Goal: Transaction & Acquisition: Download file/media

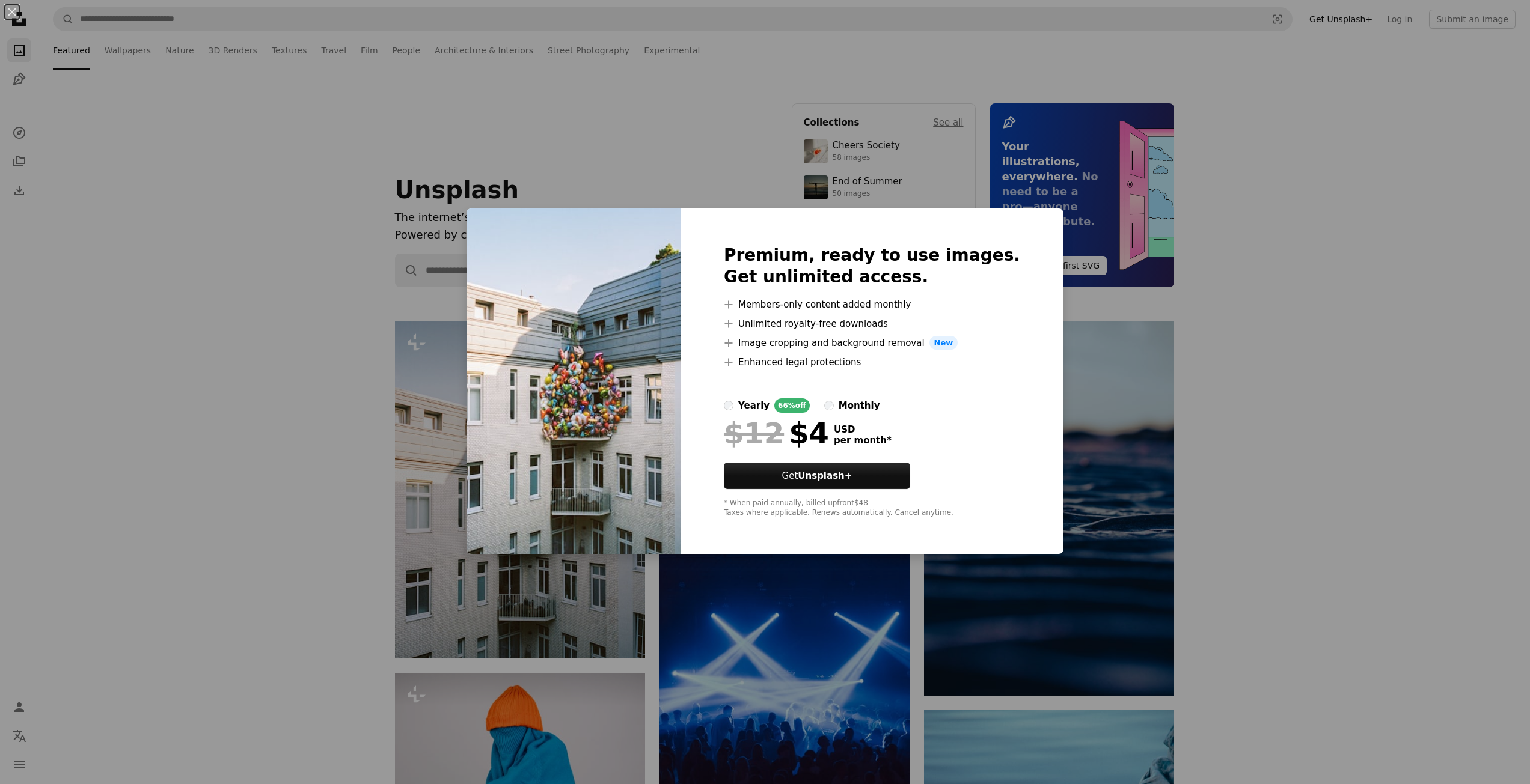
scroll to position [100, 0]
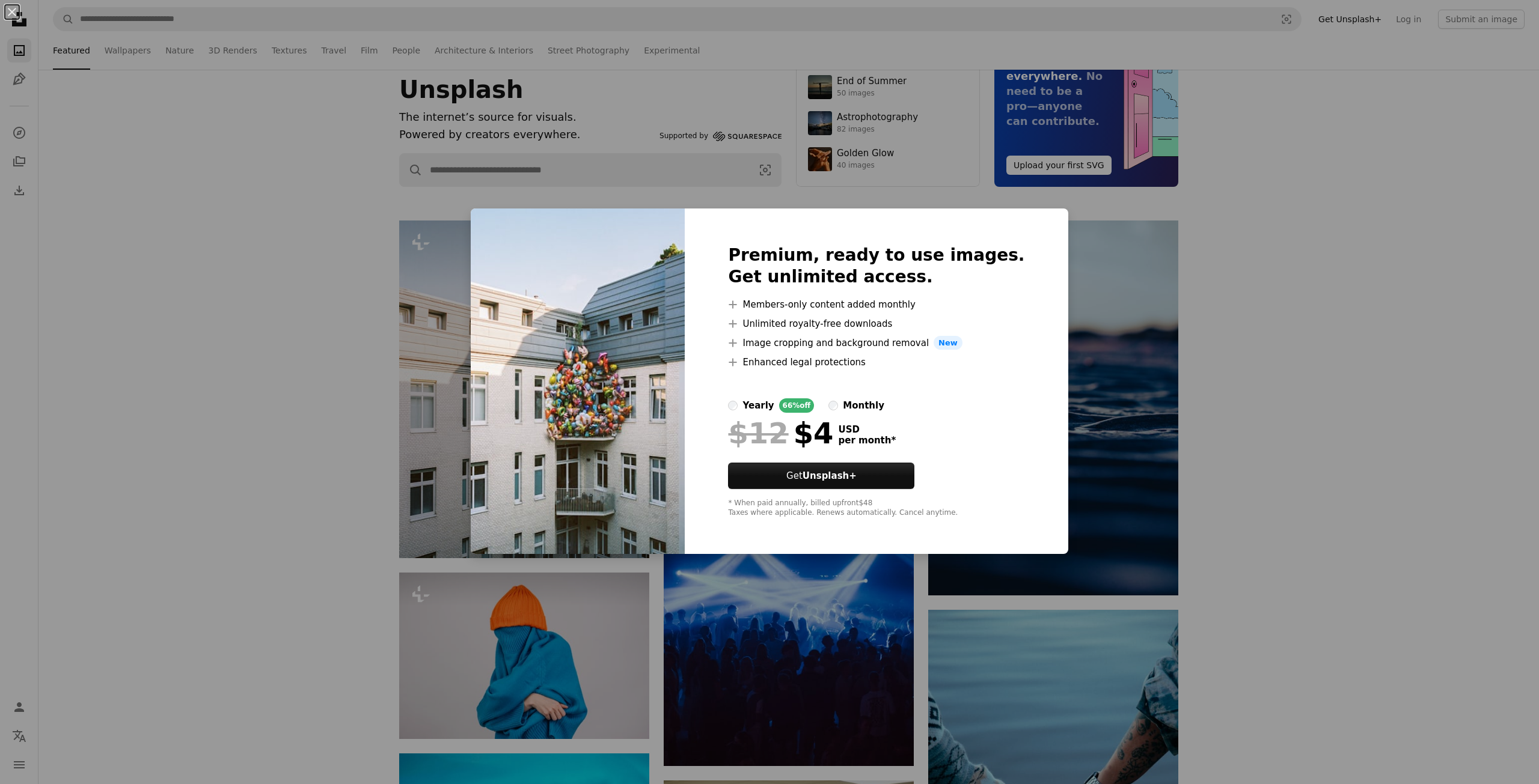
click at [1151, 304] on div "An X shape Premium, ready to use images. Get unlimited access. A plus sign Memb…" at bounding box center [769, 392] width 1539 height 784
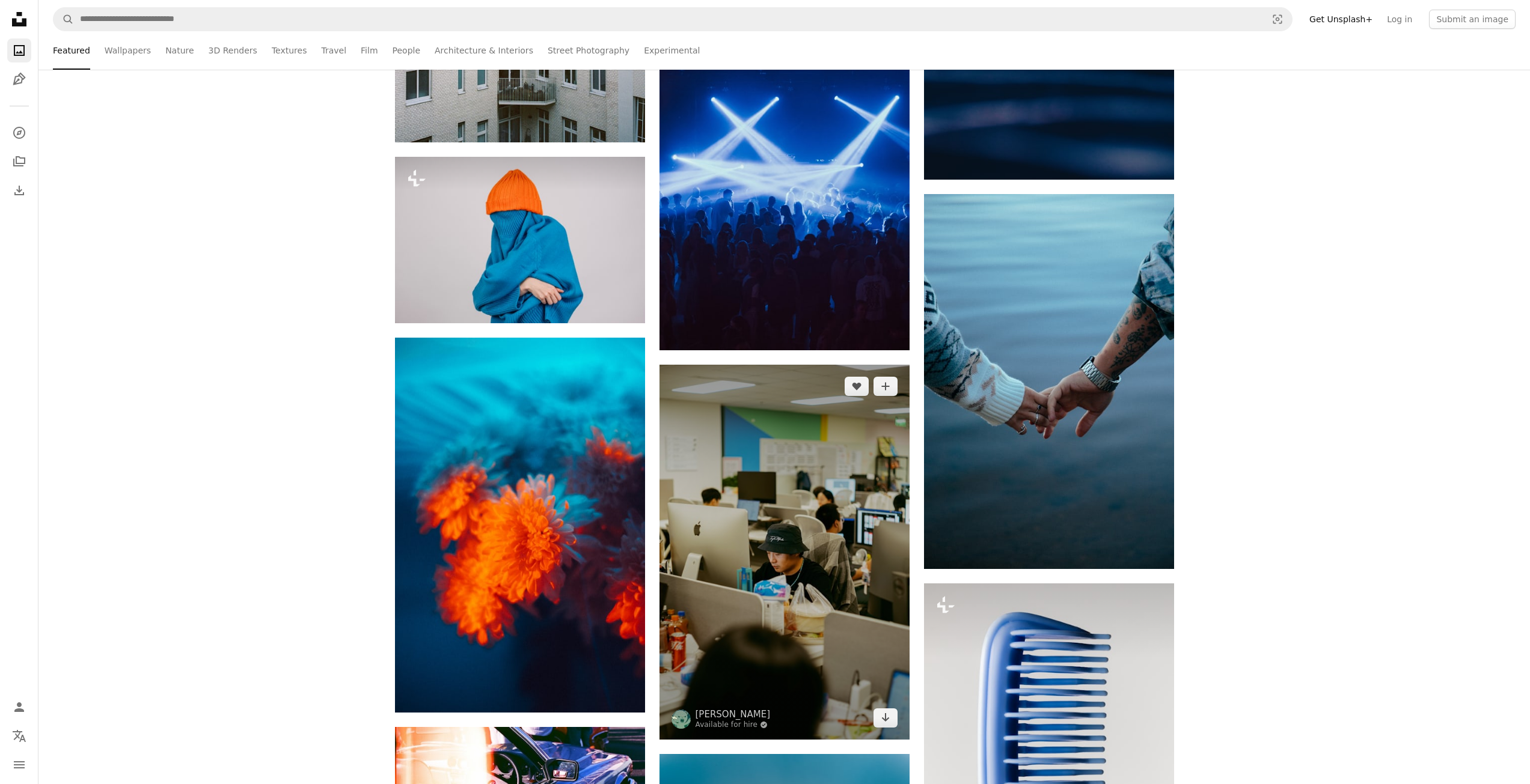
scroll to position [601, 0]
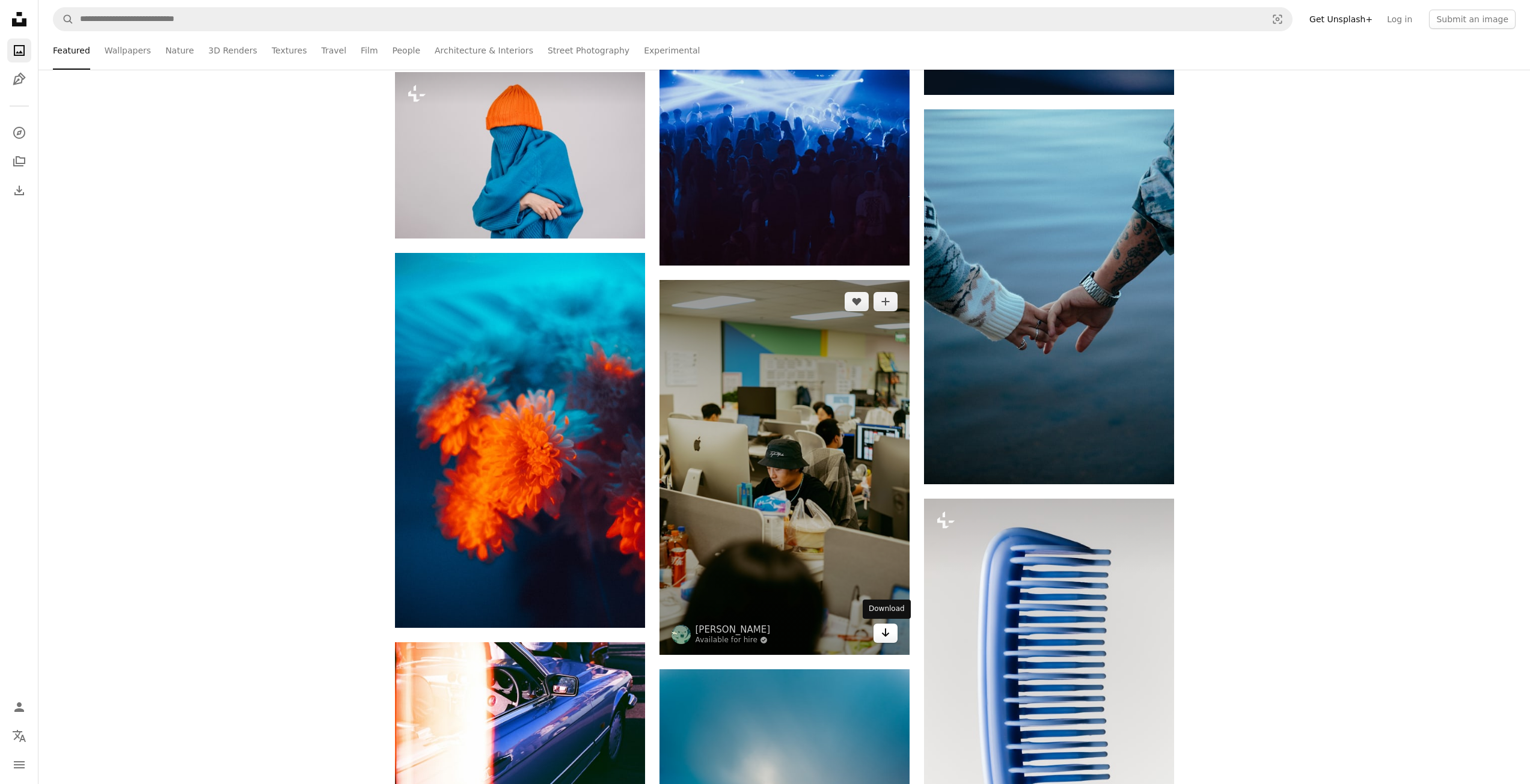
click at [884, 634] on icon "Arrow pointing down" at bounding box center [885, 632] width 10 height 14
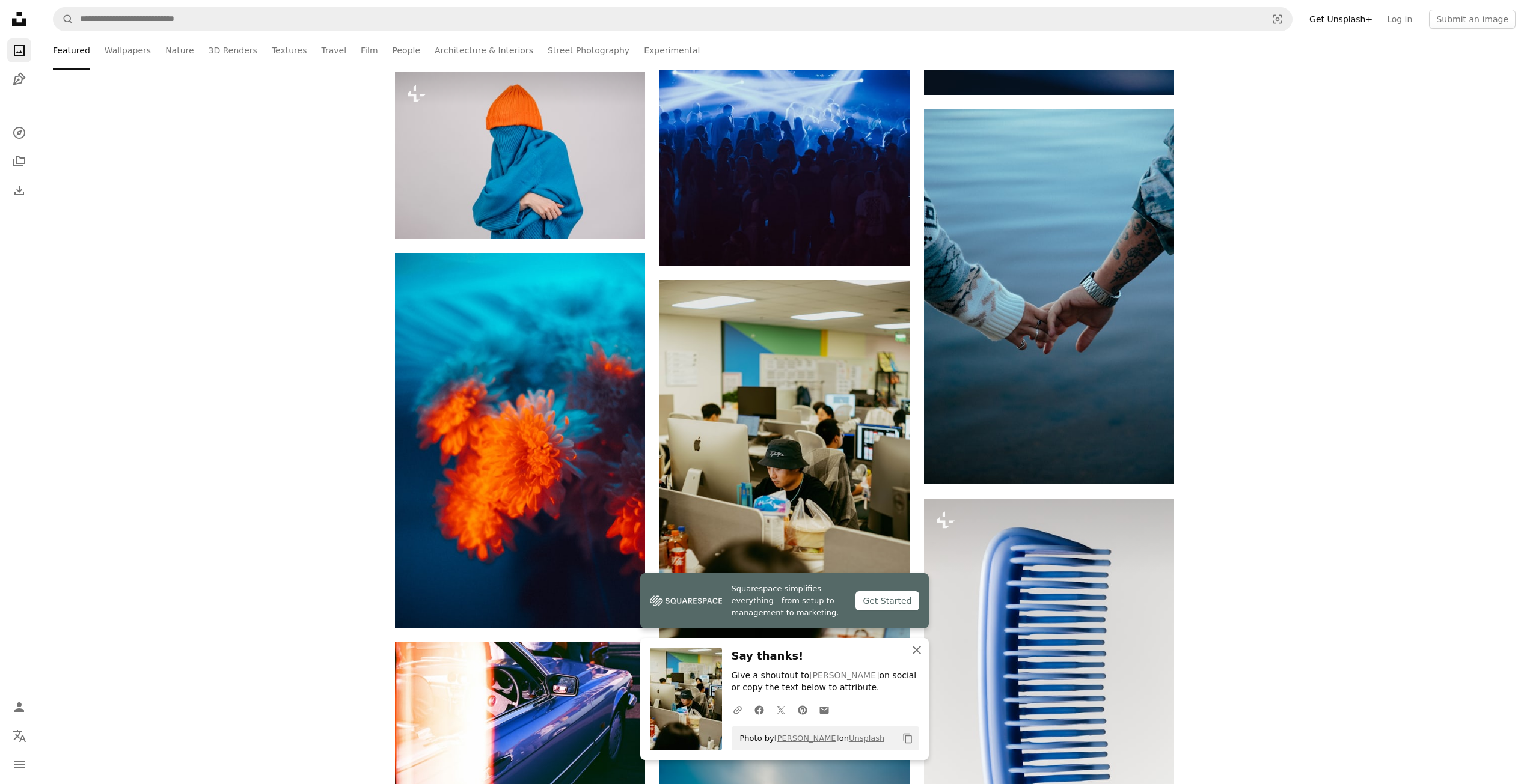
click at [913, 650] on icon "An X shape" at bounding box center [916, 650] width 14 height 14
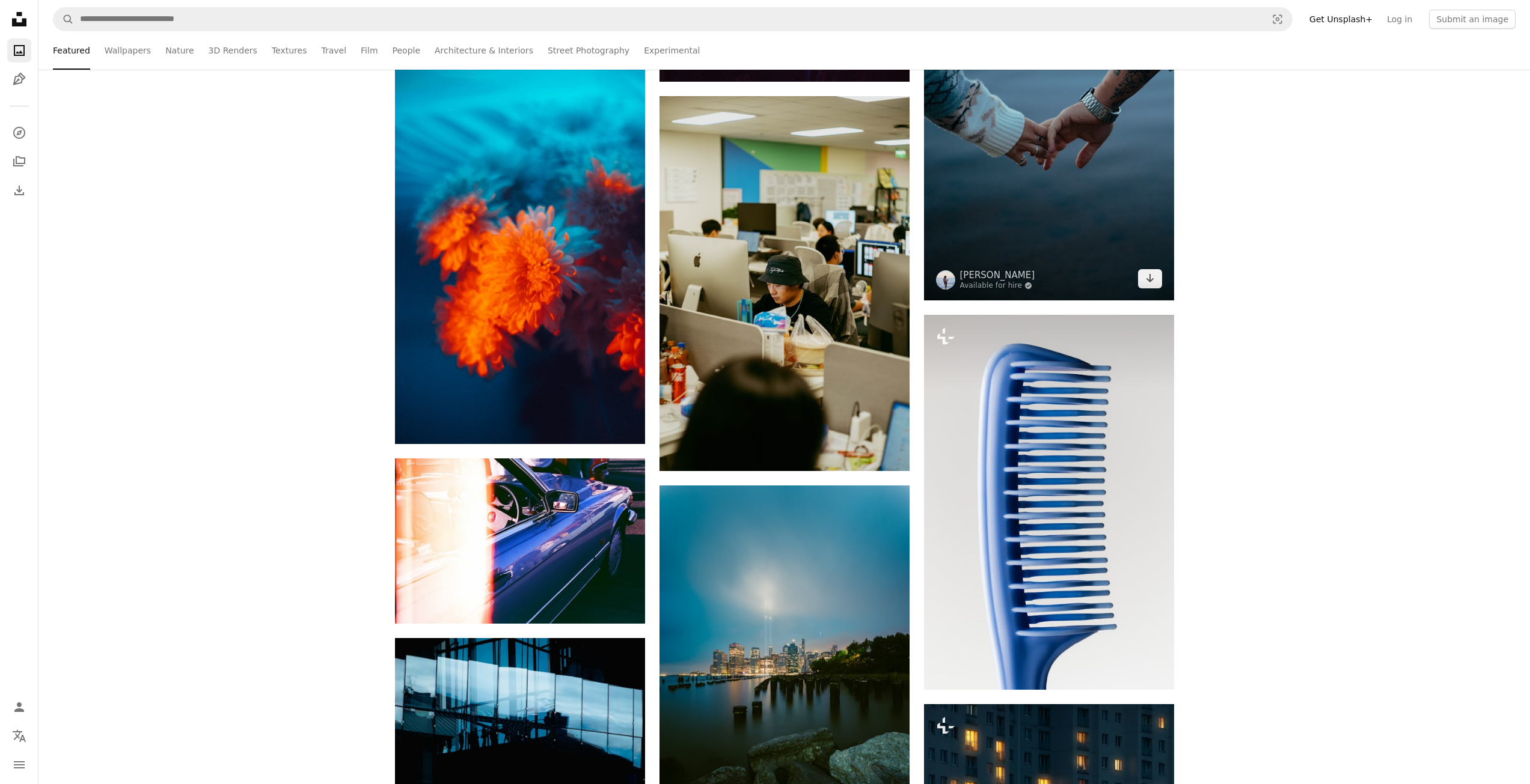
scroll to position [801, 0]
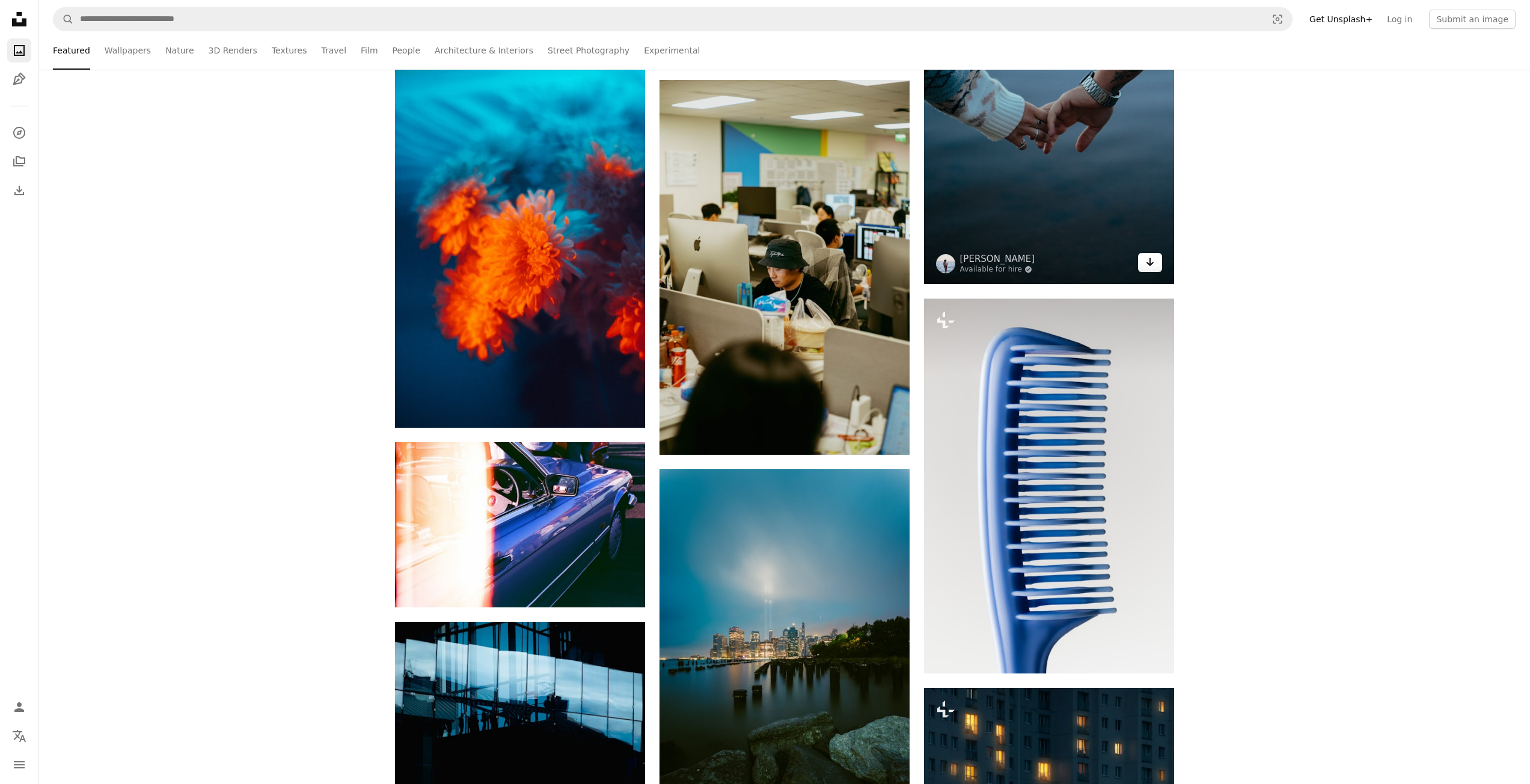
click at [1157, 267] on link "Arrow pointing down" at bounding box center [1149, 262] width 24 height 19
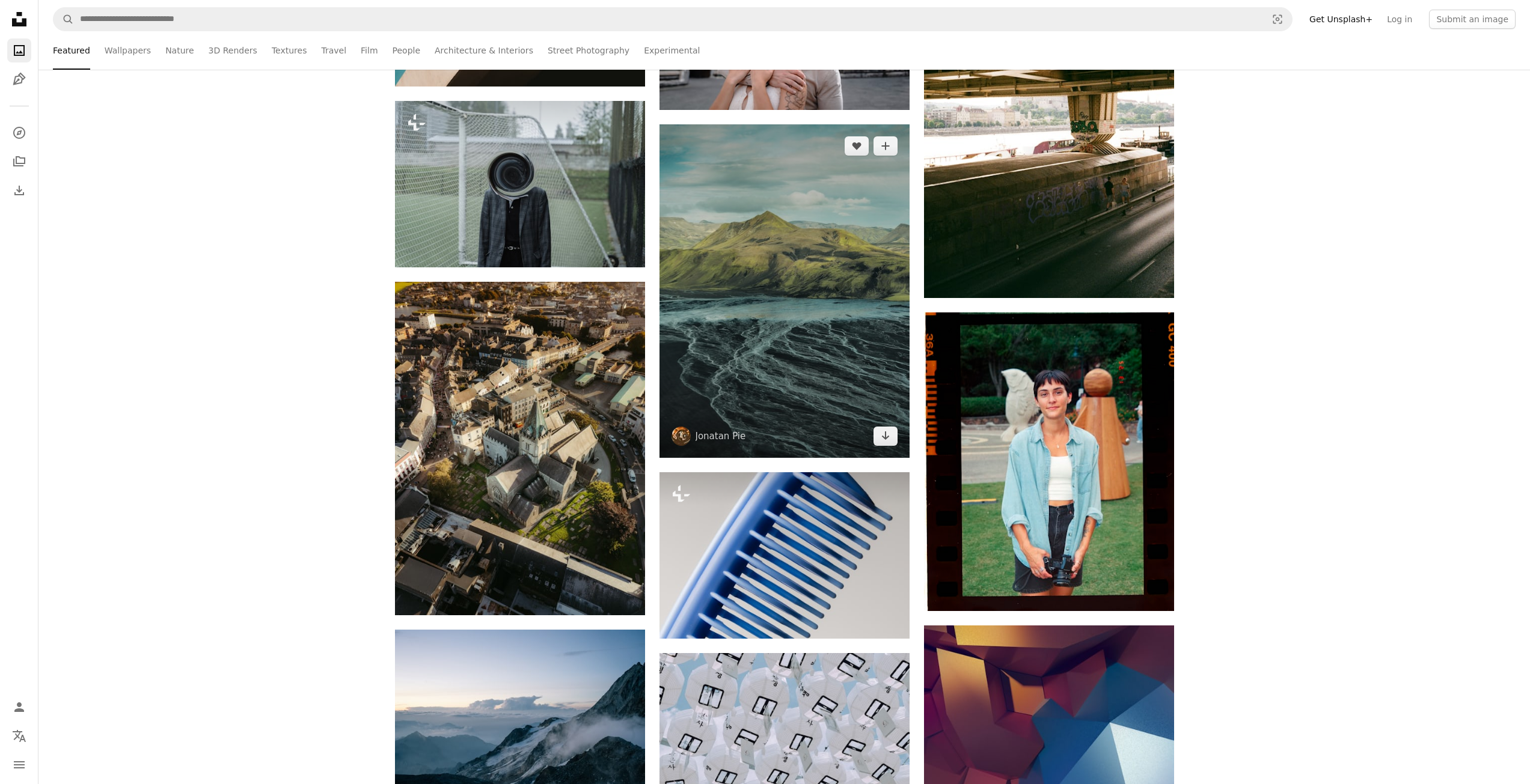
scroll to position [2805, 0]
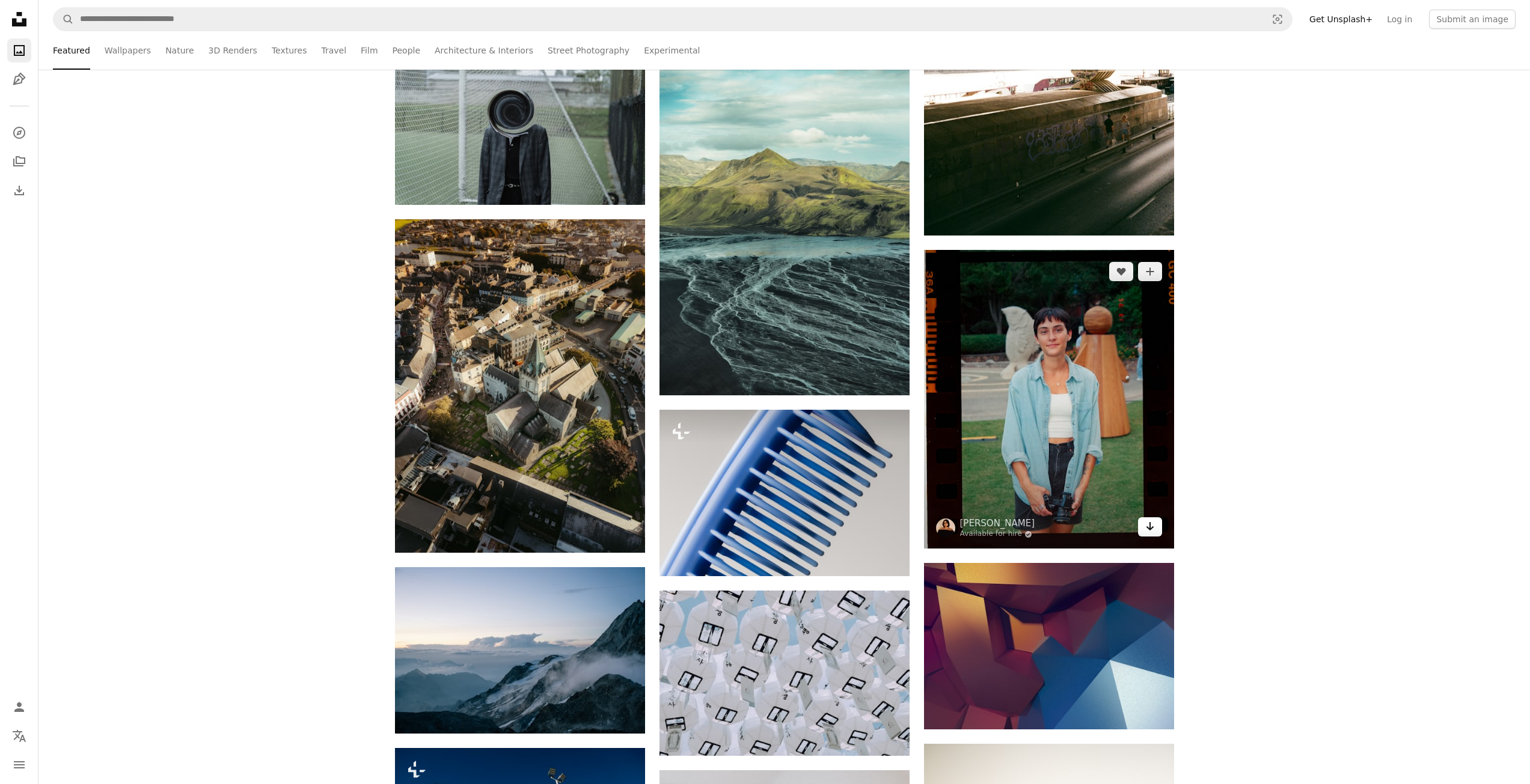
click at [1159, 519] on link "Arrow pointing down" at bounding box center [1149, 527] width 24 height 19
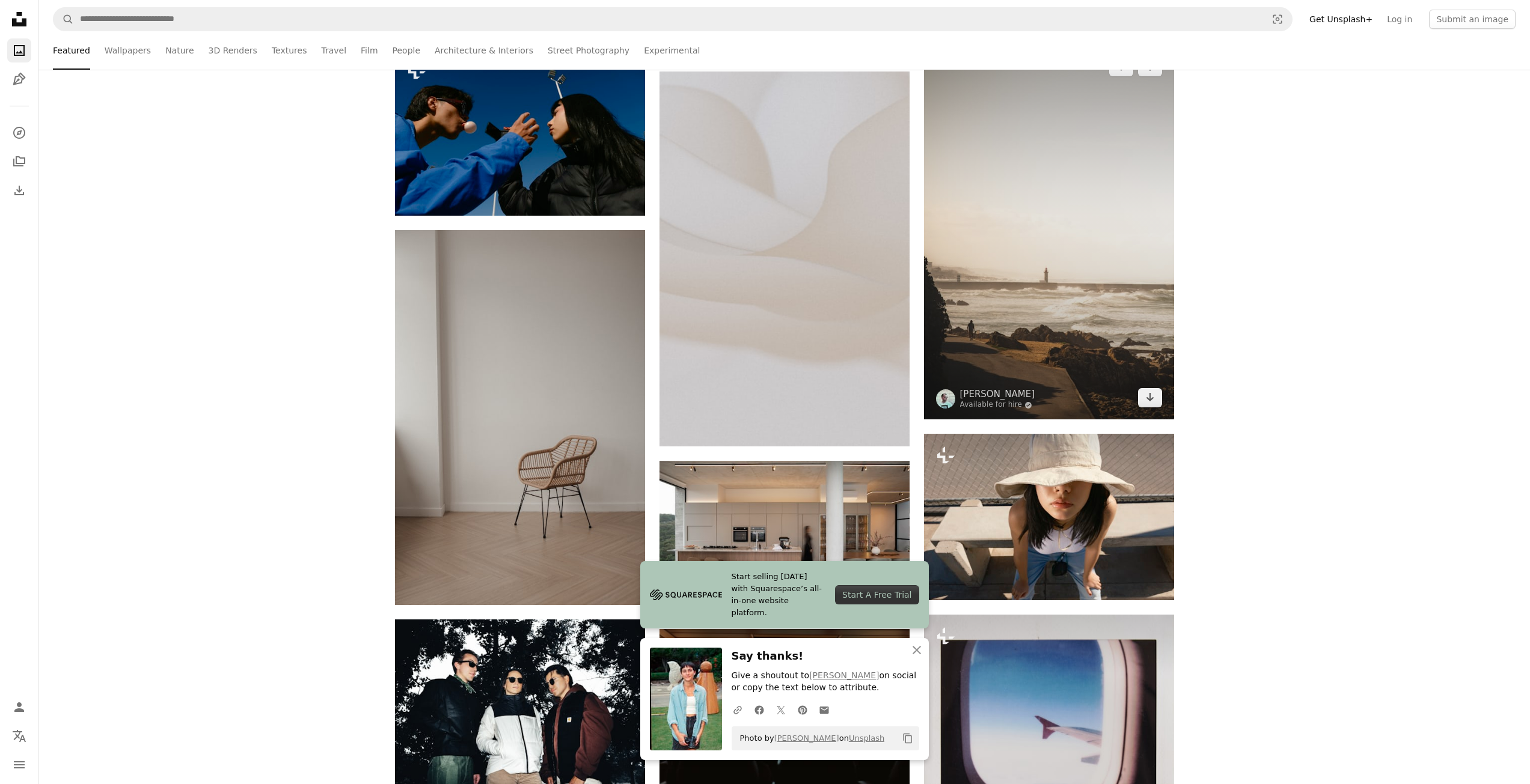
scroll to position [3505, 0]
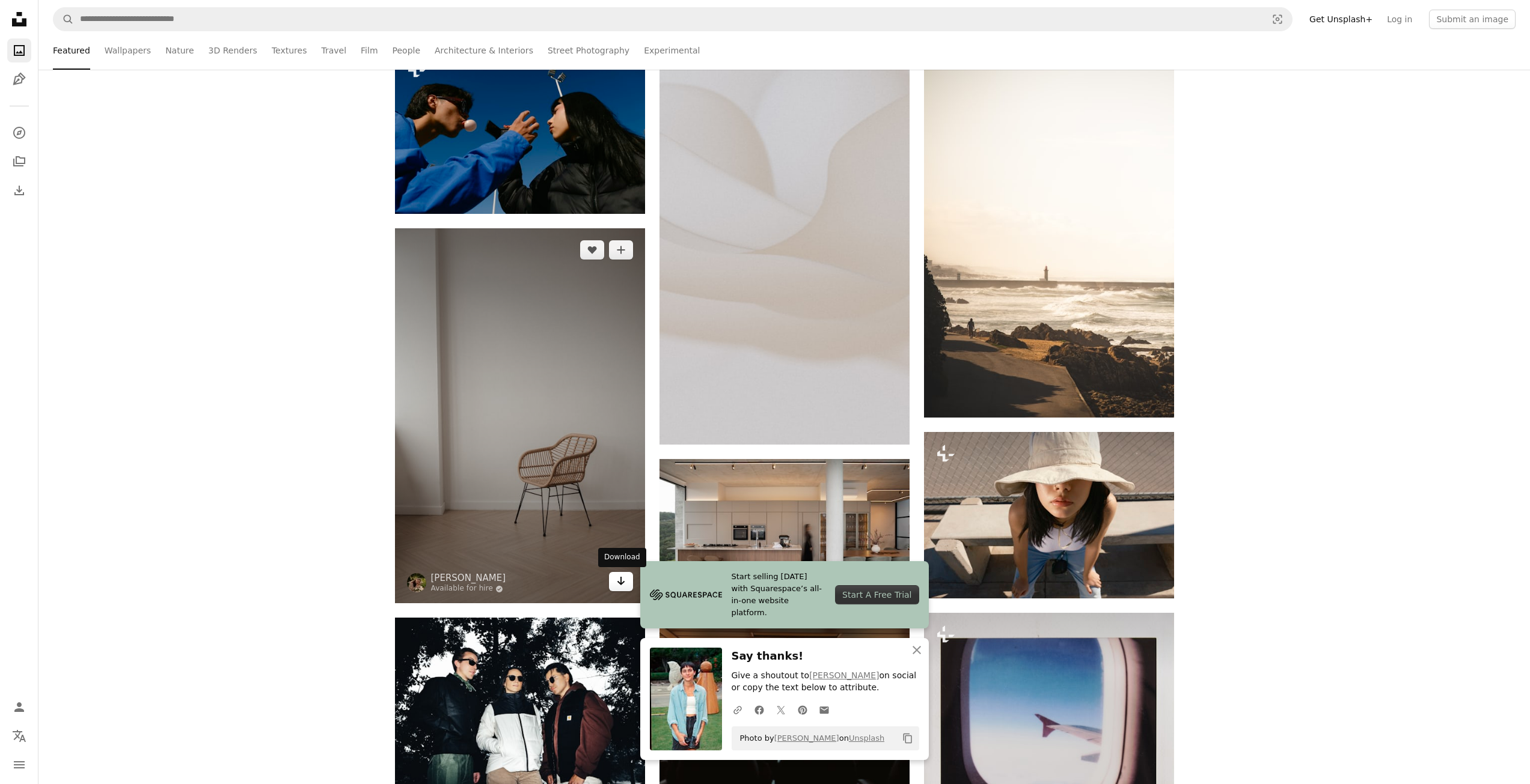
click at [619, 579] on icon "Arrow pointing down" at bounding box center [621, 581] width 10 height 14
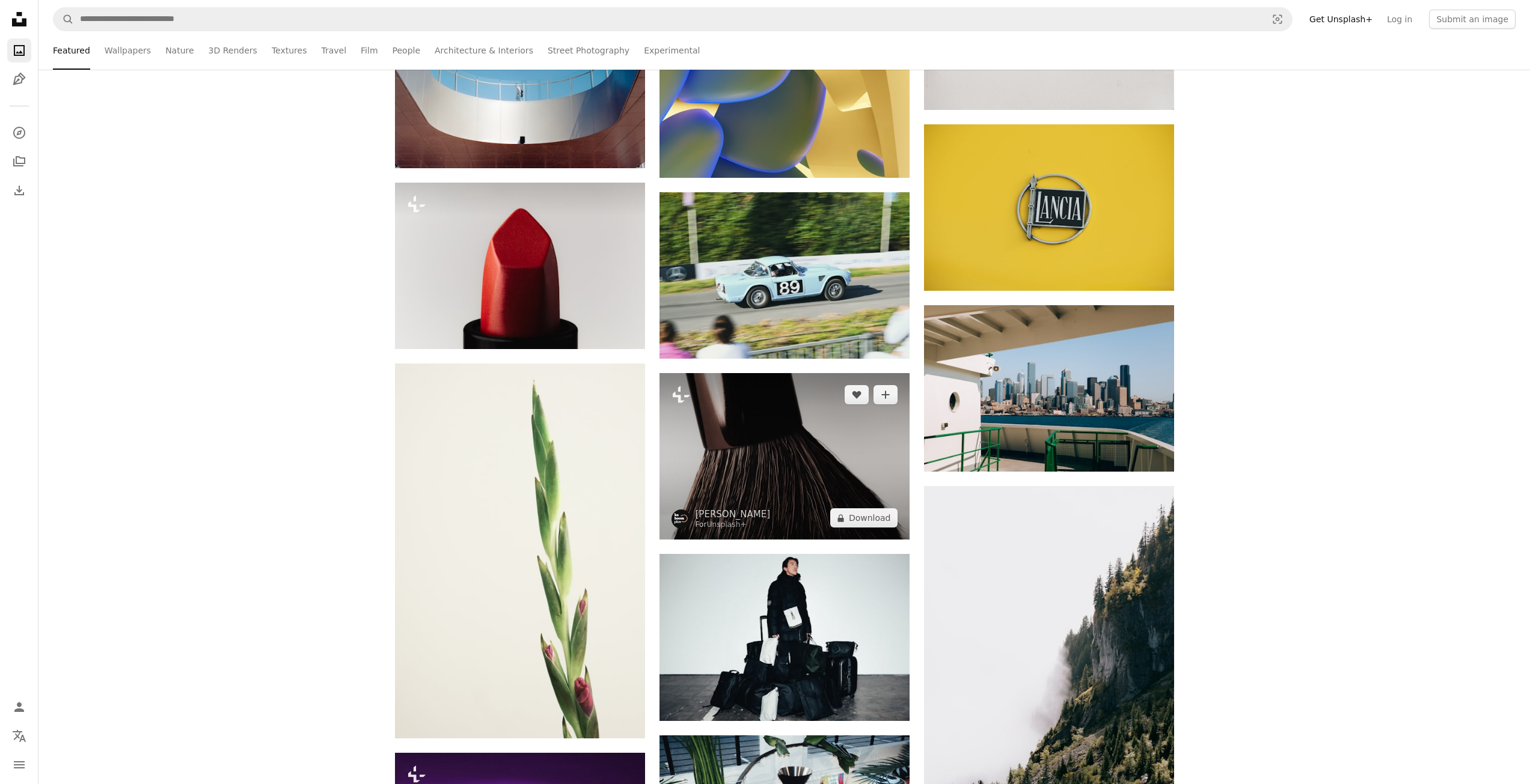
scroll to position [4307, 0]
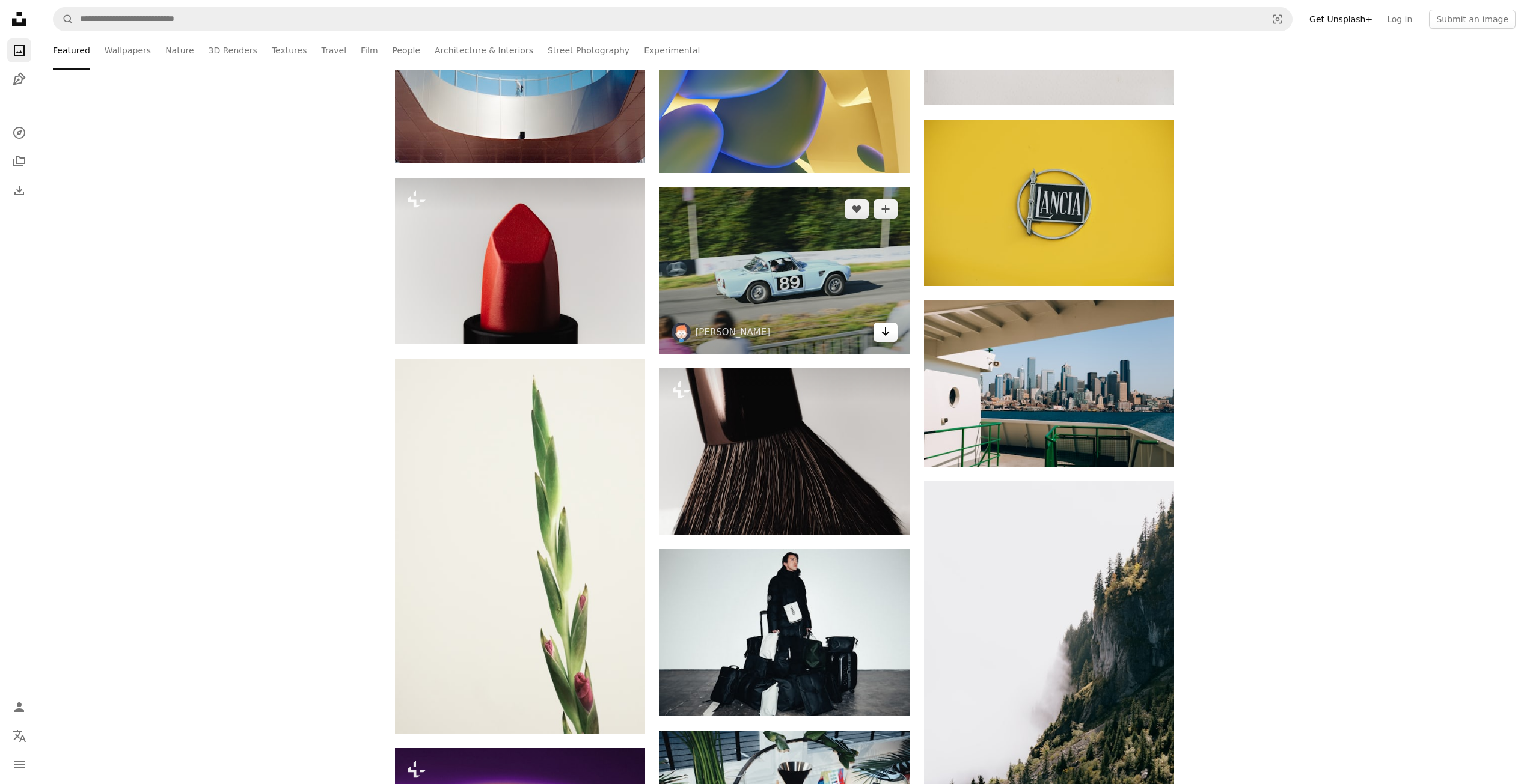
click at [892, 340] on link "Arrow pointing down" at bounding box center [885, 332] width 24 height 19
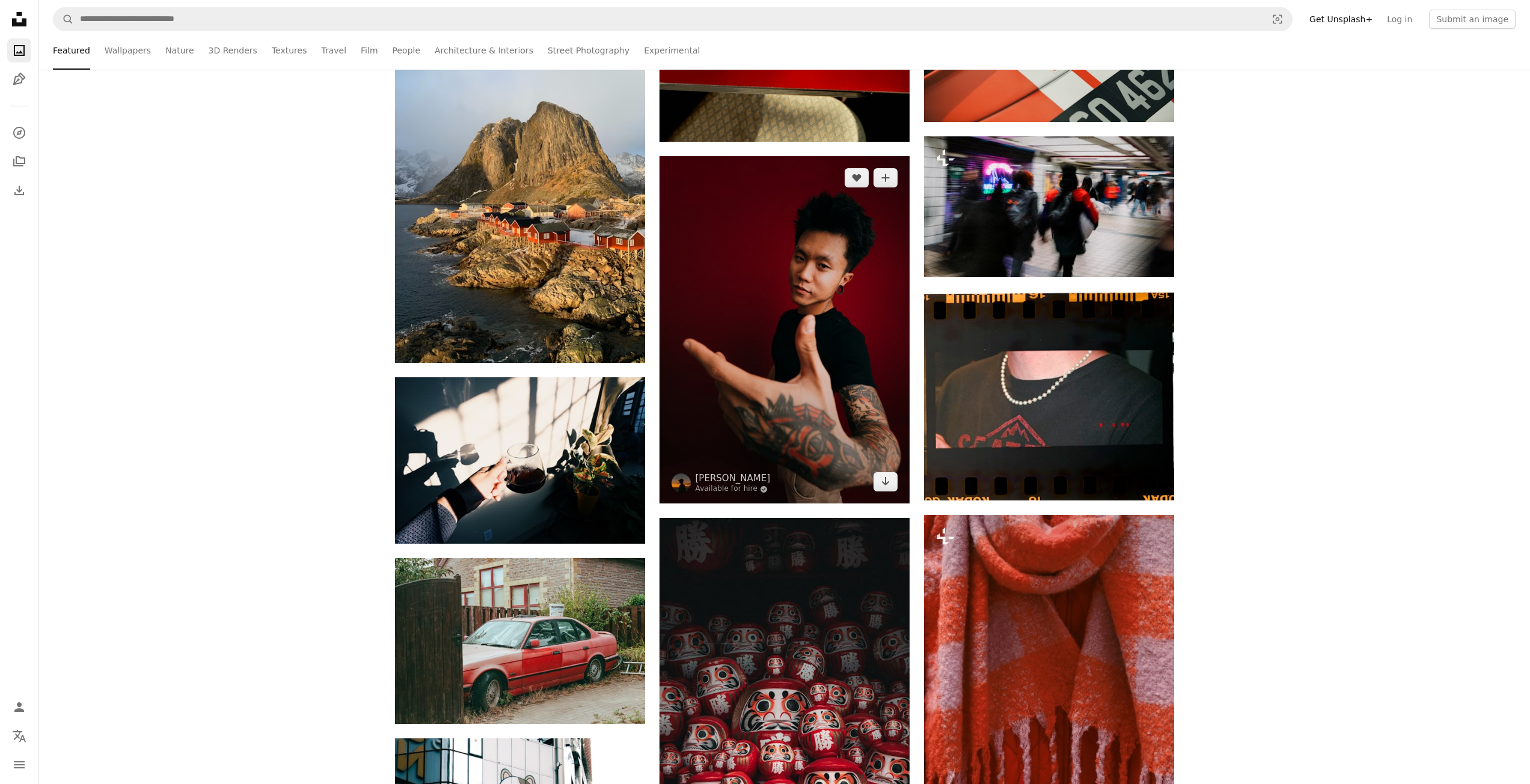
scroll to position [10217, 0]
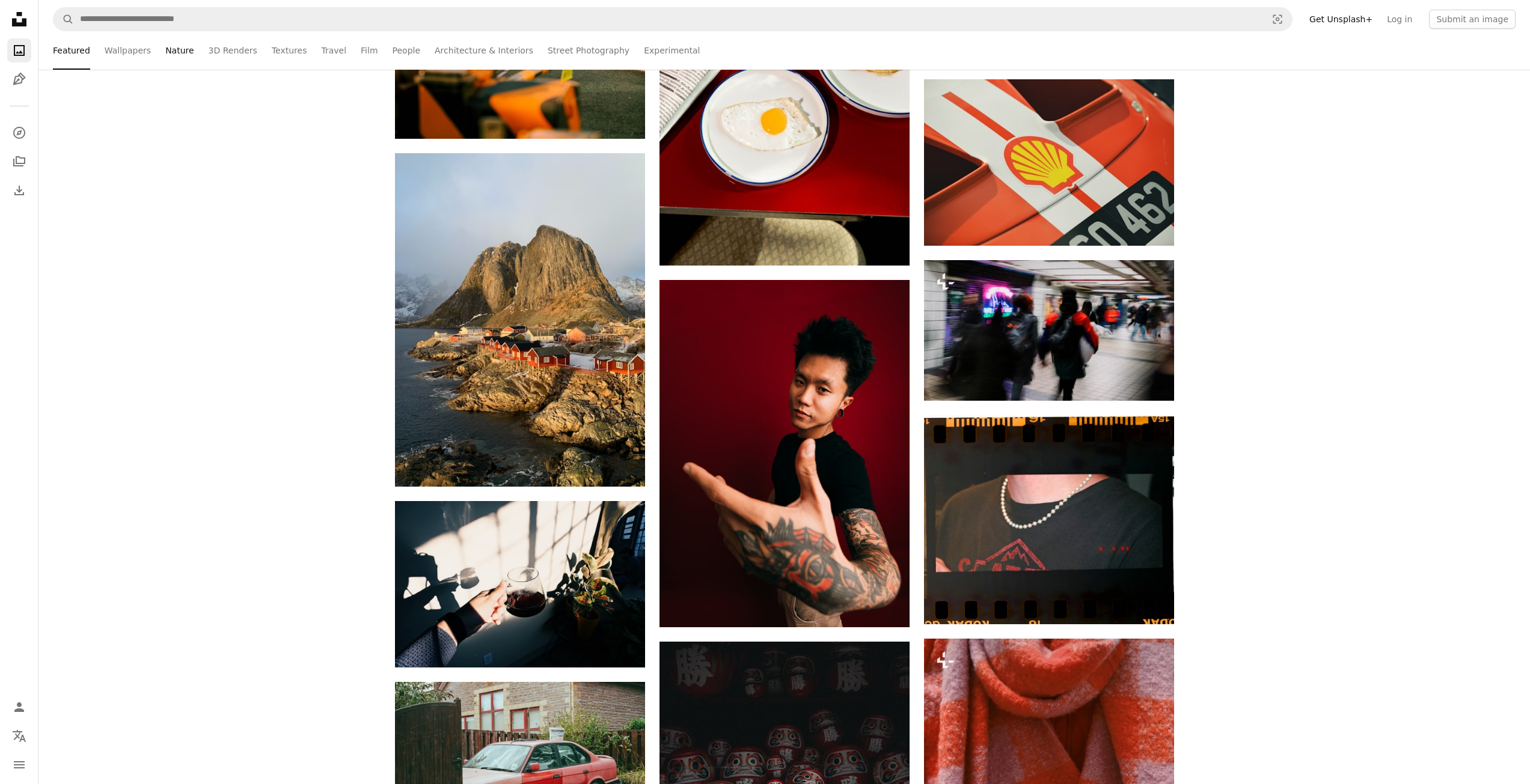
click at [172, 51] on link "Nature" at bounding box center [179, 51] width 29 height 38
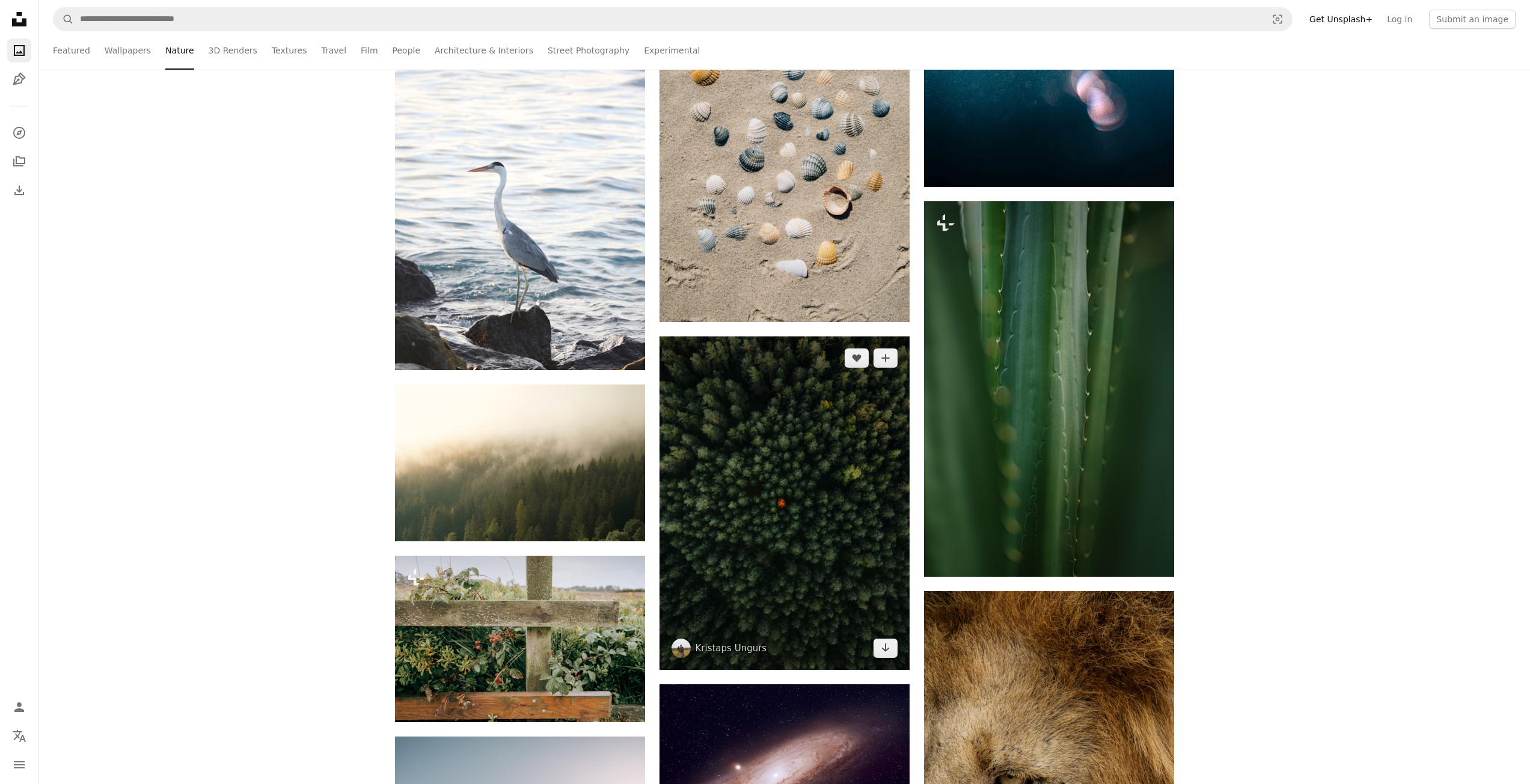
scroll to position [5108, 0]
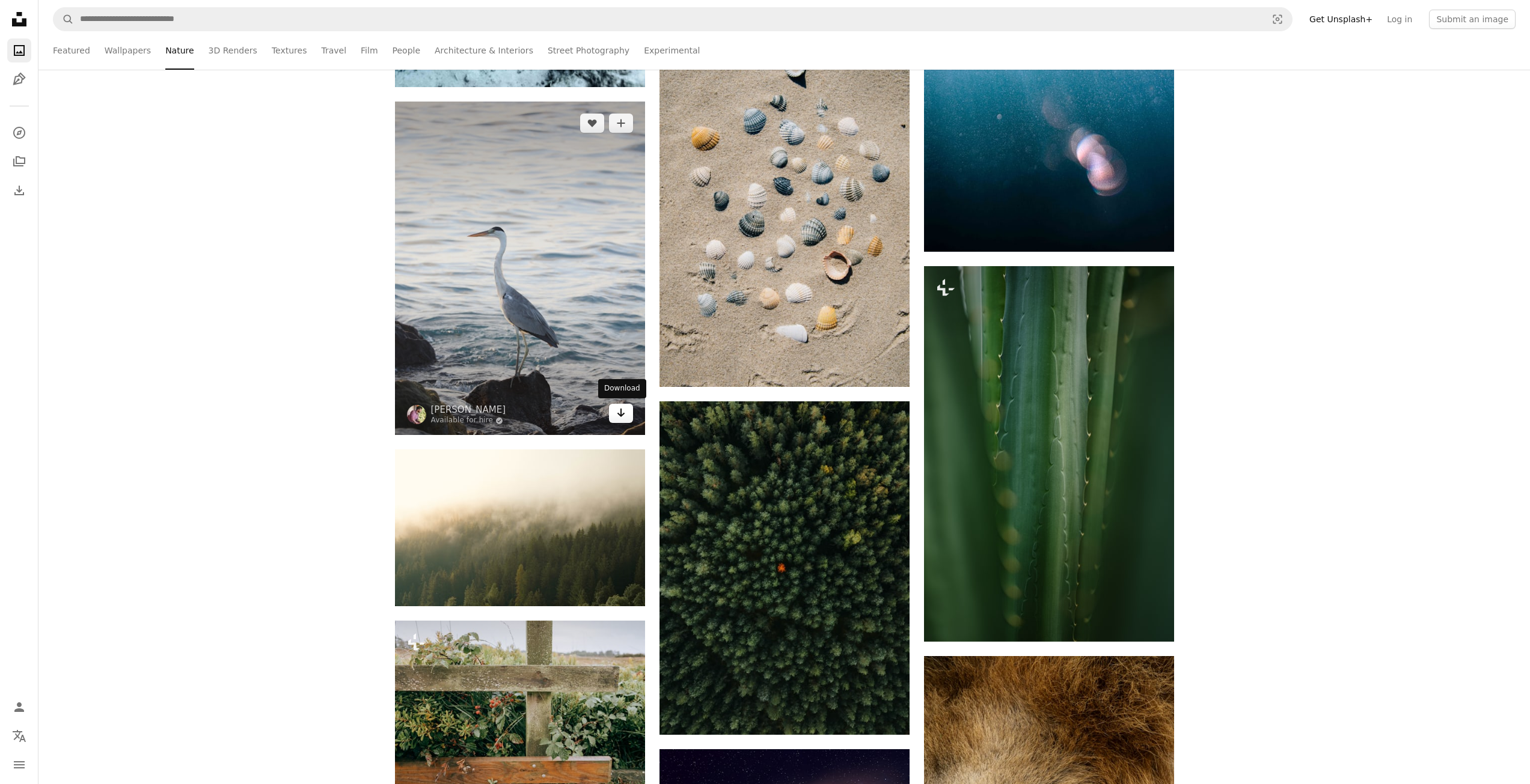
click at [621, 407] on icon "Arrow pointing down" at bounding box center [621, 412] width 10 height 14
